Goal: Check status: Check status

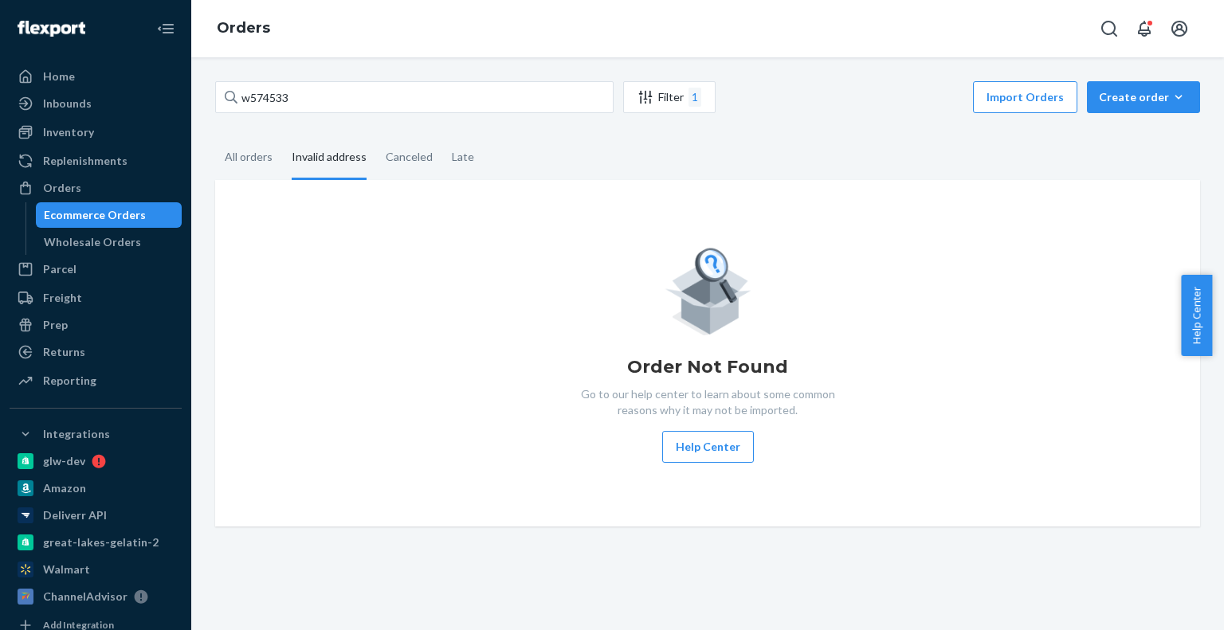
click at [237, 106] on input "w574533" at bounding box center [414, 97] width 398 height 32
type input "w575229"
click at [232, 155] on div "All orders" at bounding box center [249, 158] width 48 height 44
click at [215, 136] on input "All orders" at bounding box center [215, 136] width 0 height 0
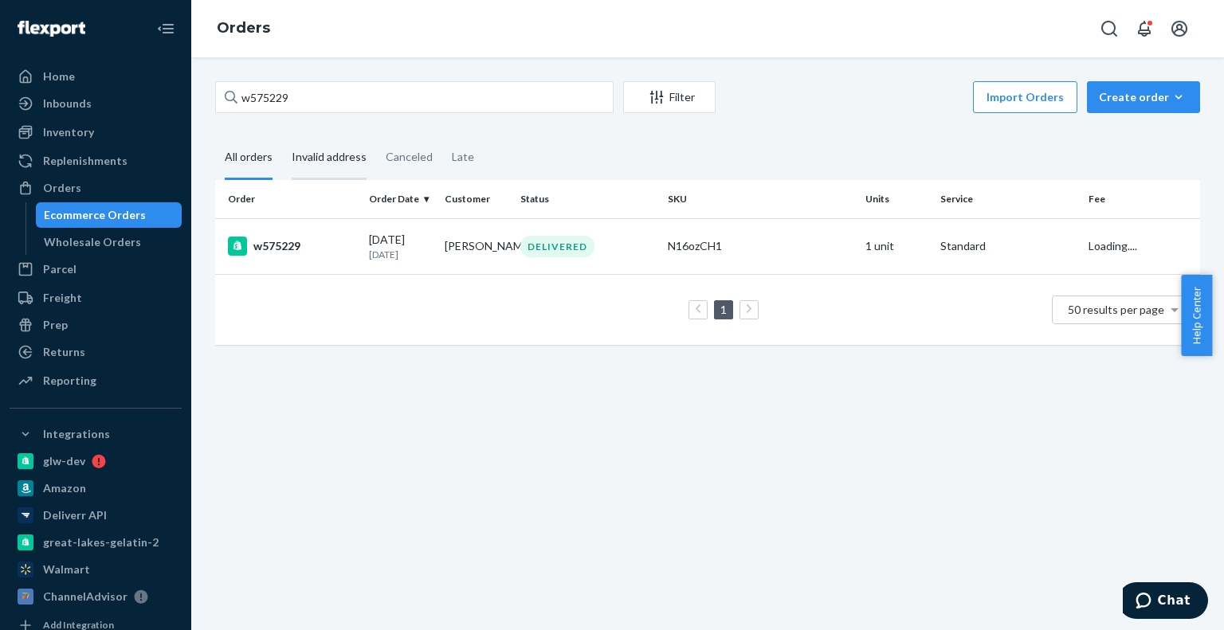
click at [316, 155] on div "Invalid address" at bounding box center [329, 158] width 75 height 44
click at [282, 136] on input "Invalid address" at bounding box center [282, 136] width 0 height 0
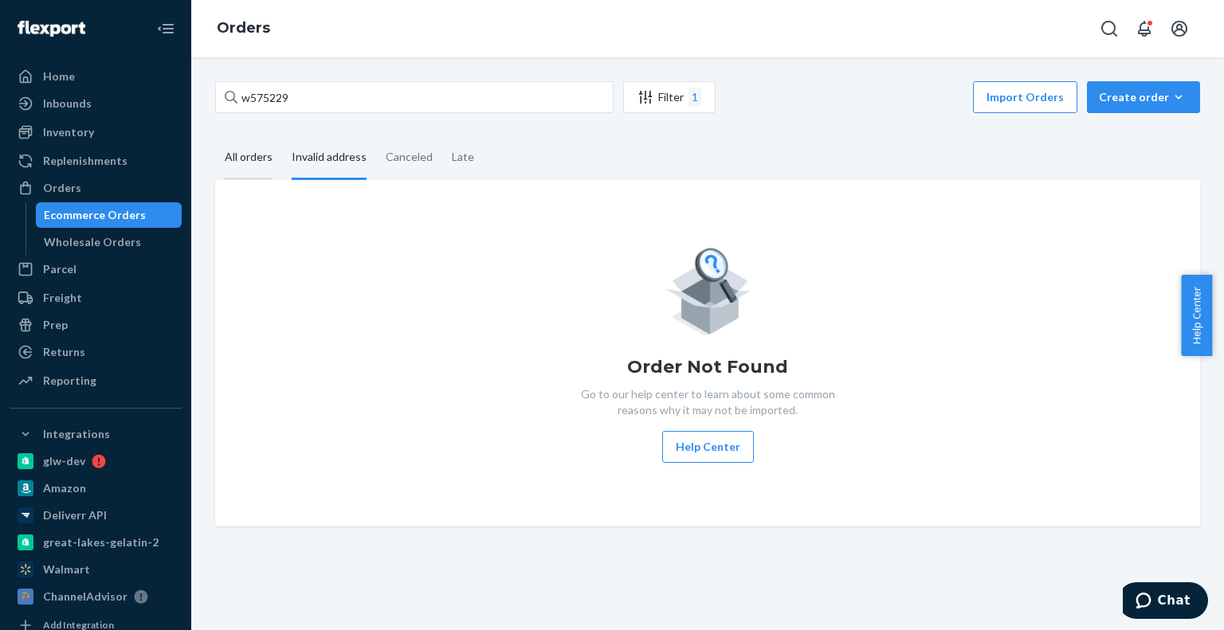
click at [243, 165] on div "All orders" at bounding box center [249, 158] width 48 height 44
click at [215, 136] on input "All orders" at bounding box center [215, 136] width 0 height 0
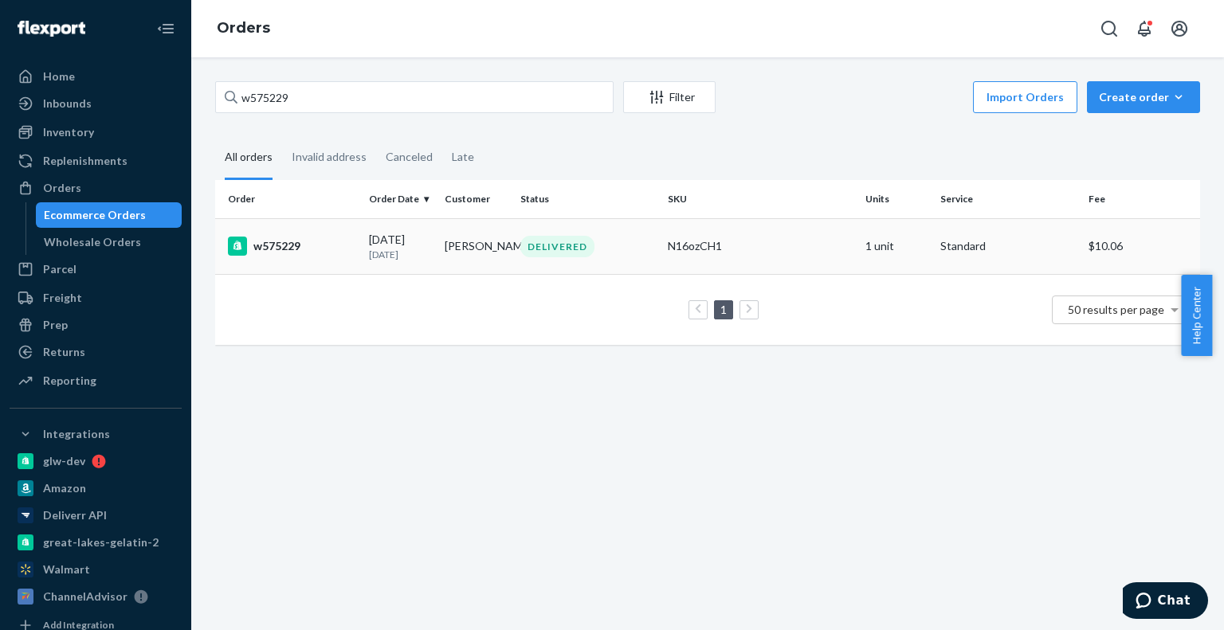
click at [343, 245] on td "w575229" at bounding box center [288, 246] width 147 height 56
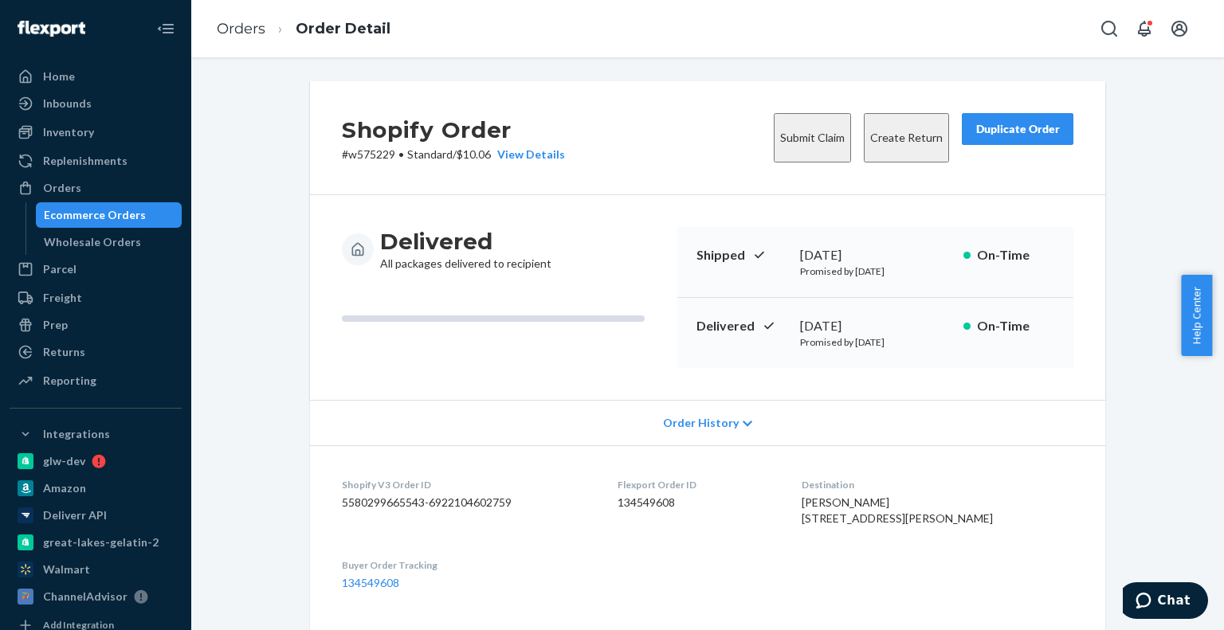
scroll to position [80, 0]
